Goal: Task Accomplishment & Management: Manage account settings

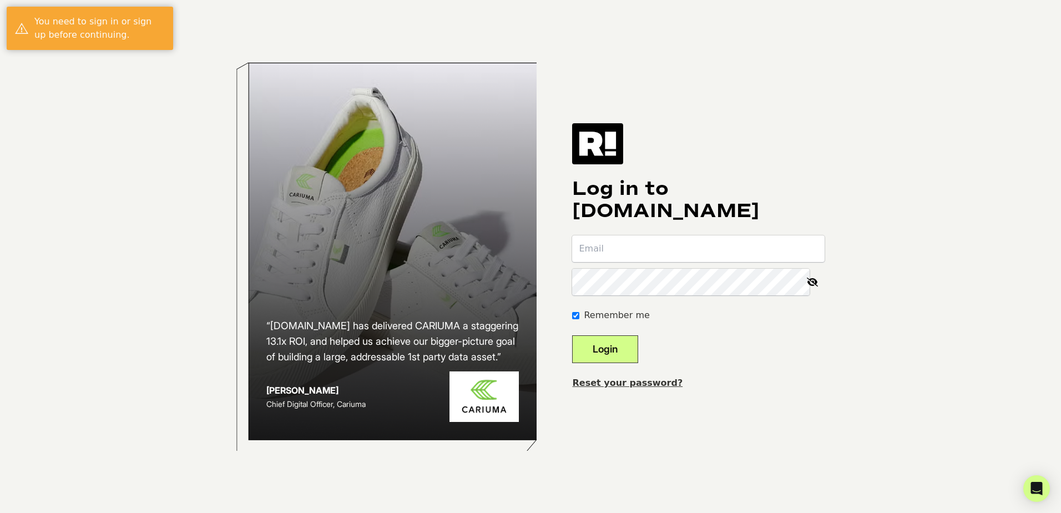
click at [788, 243] on input "email" at bounding box center [698, 248] width 252 height 27
type input "[EMAIL_ADDRESS][DOMAIN_NAME]"
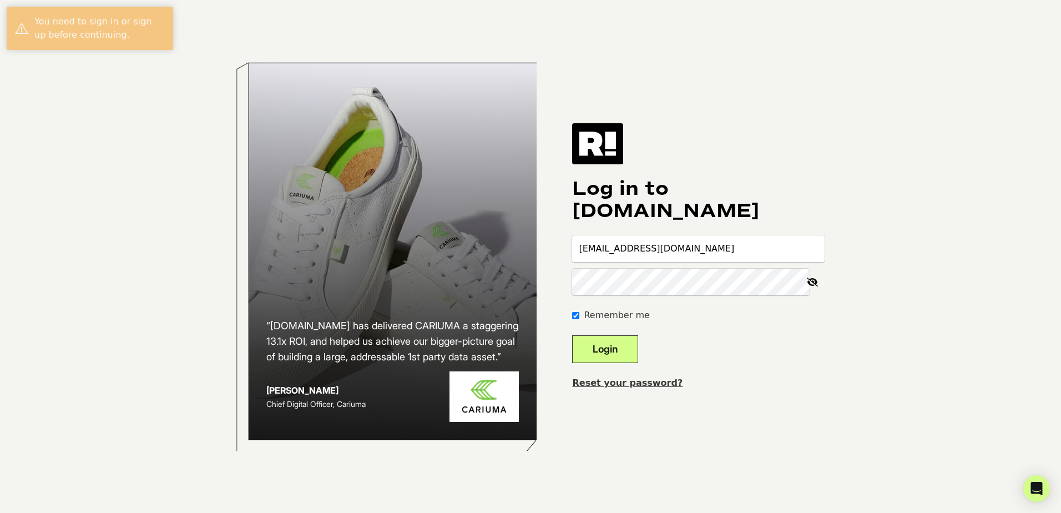
click at [811, 282] on icon at bounding box center [812, 282] width 24 height 27
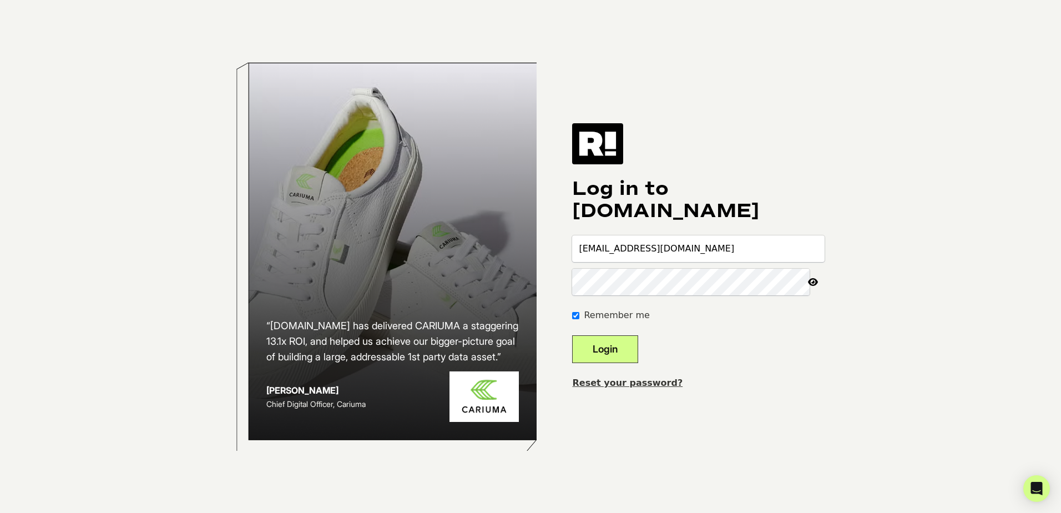
click at [712, 208] on h1 "Log in to [DOMAIN_NAME]" at bounding box center [698, 200] width 252 height 44
click at [572, 335] on button "Login" at bounding box center [605, 349] width 66 height 28
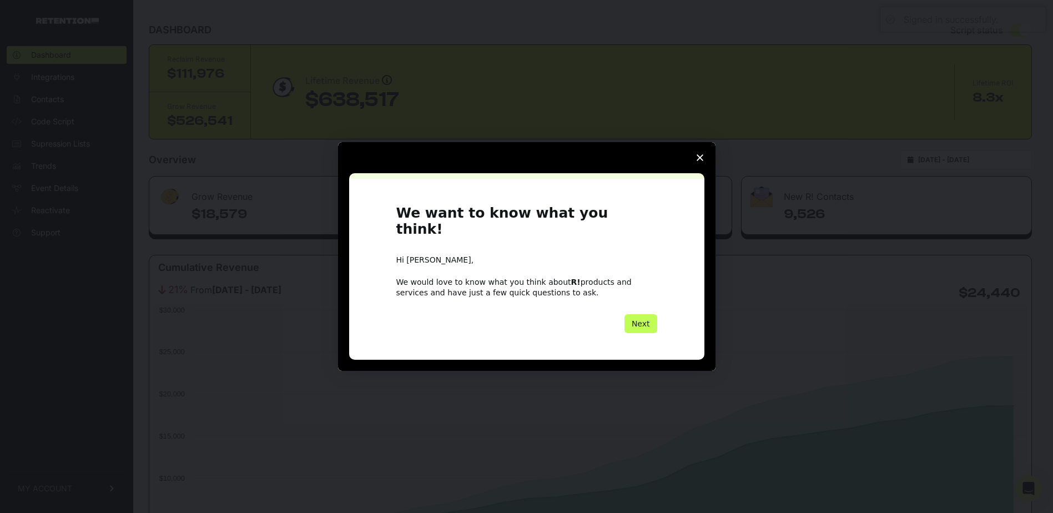
click at [641, 314] on button "Next" at bounding box center [640, 323] width 33 height 19
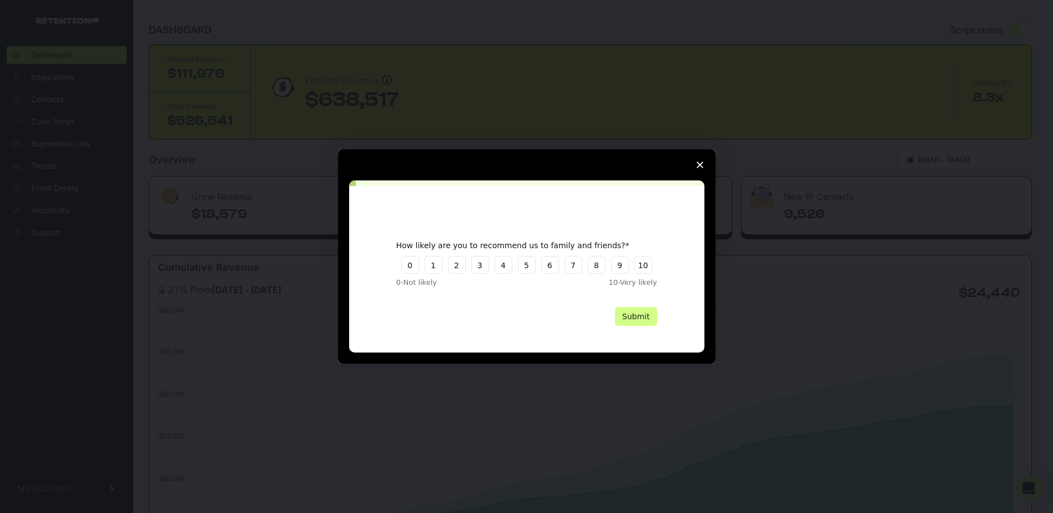
click at [702, 164] on icon "Close survey" at bounding box center [699, 164] width 7 height 7
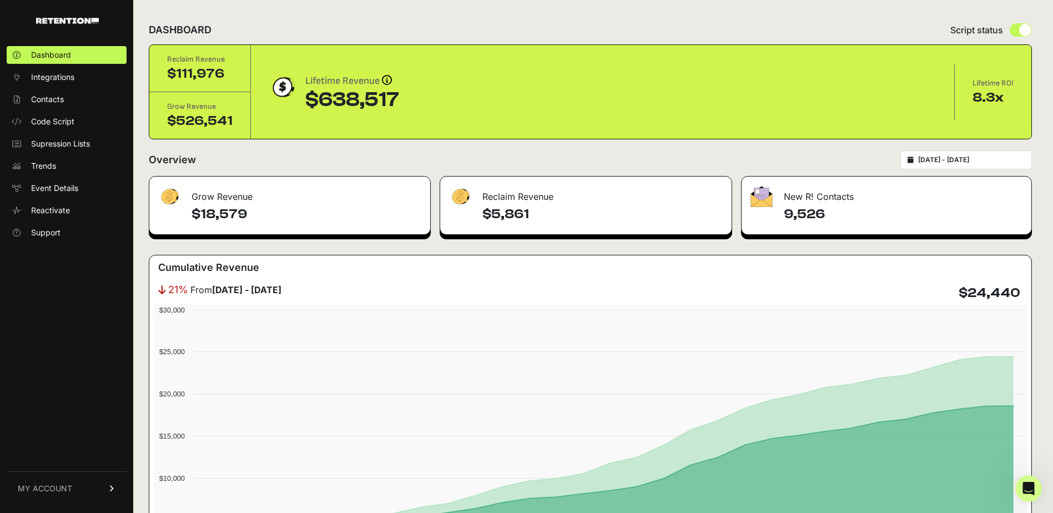
click at [77, 487] on link "MY ACCOUNT" at bounding box center [67, 488] width 120 height 34
click at [60, 388] on span "Account Details" at bounding box center [59, 385] width 57 height 11
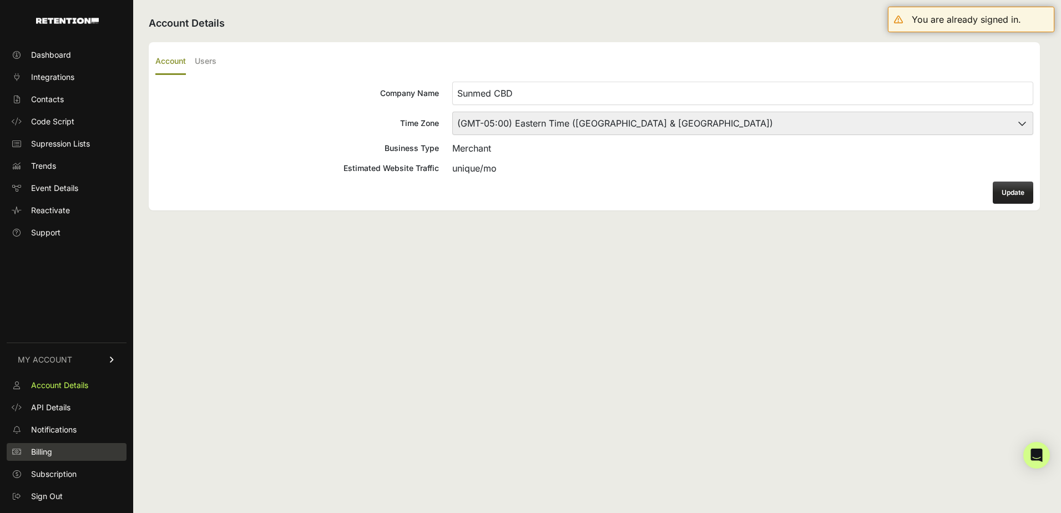
click at [49, 447] on span "Billing" at bounding box center [41, 451] width 21 height 11
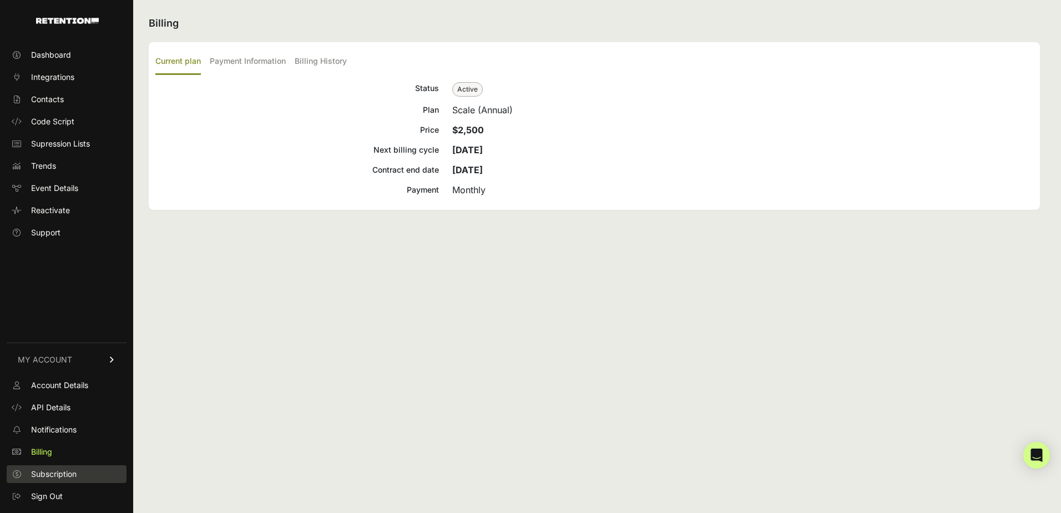
click at [49, 470] on span "Subscription" at bounding box center [53, 473] width 45 height 11
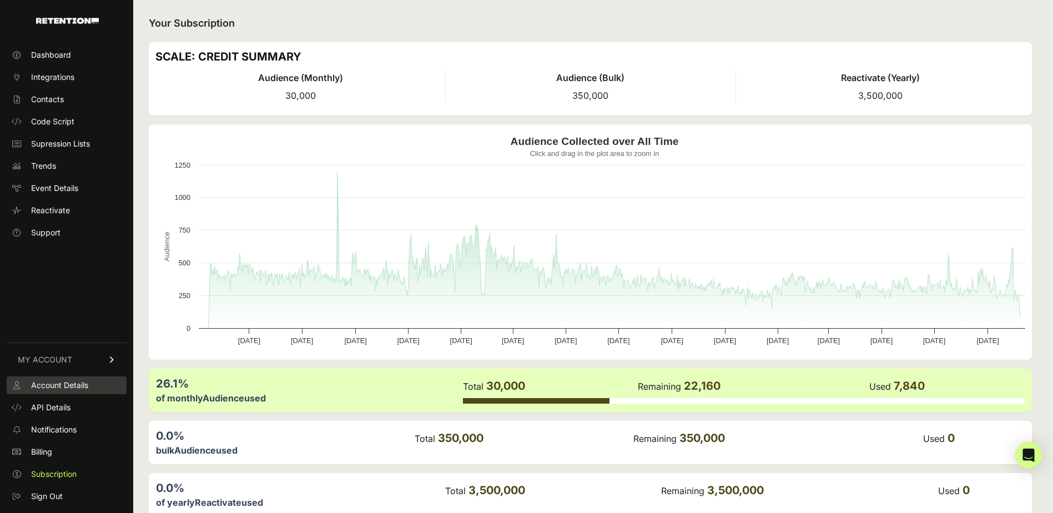
click at [63, 381] on span "Account Details" at bounding box center [59, 385] width 57 height 11
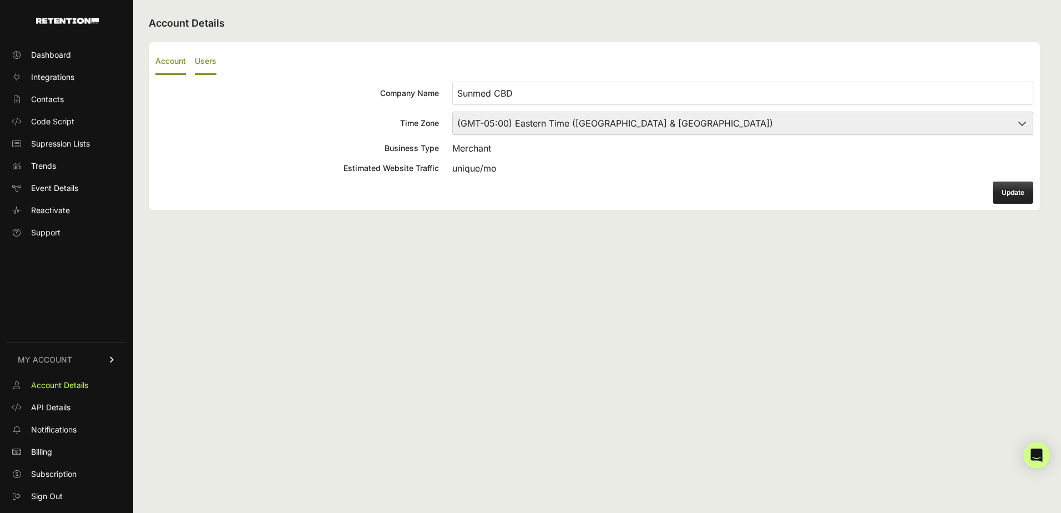
click at [210, 67] on label "Users" at bounding box center [206, 62] width 22 height 26
click at [0, 0] on input "Users" at bounding box center [0, 0] width 0 height 0
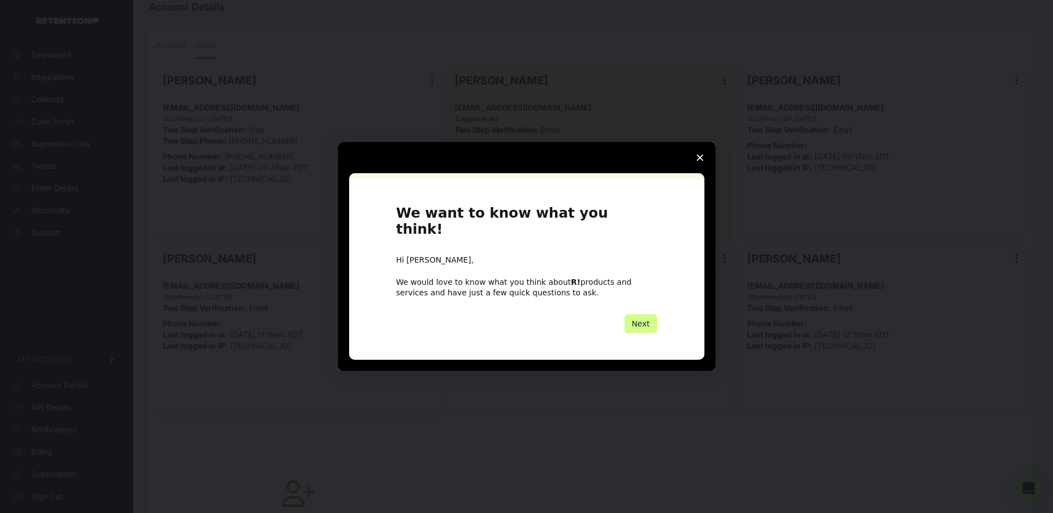
click at [701, 161] on polygon "Close survey" at bounding box center [699, 157] width 7 height 7
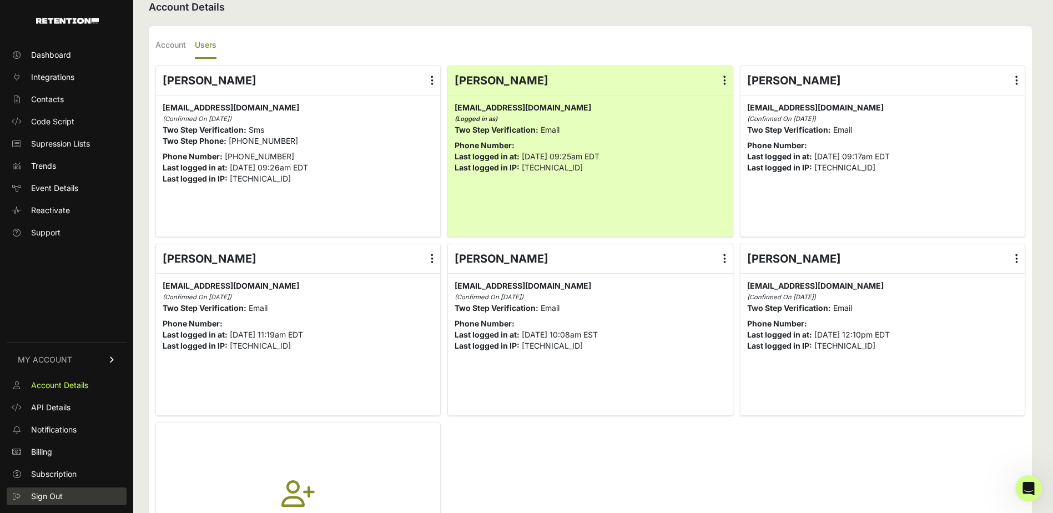
click at [55, 494] on span "Sign Out" at bounding box center [47, 495] width 32 height 11
